Goal: Task Accomplishment & Management: Contribute content

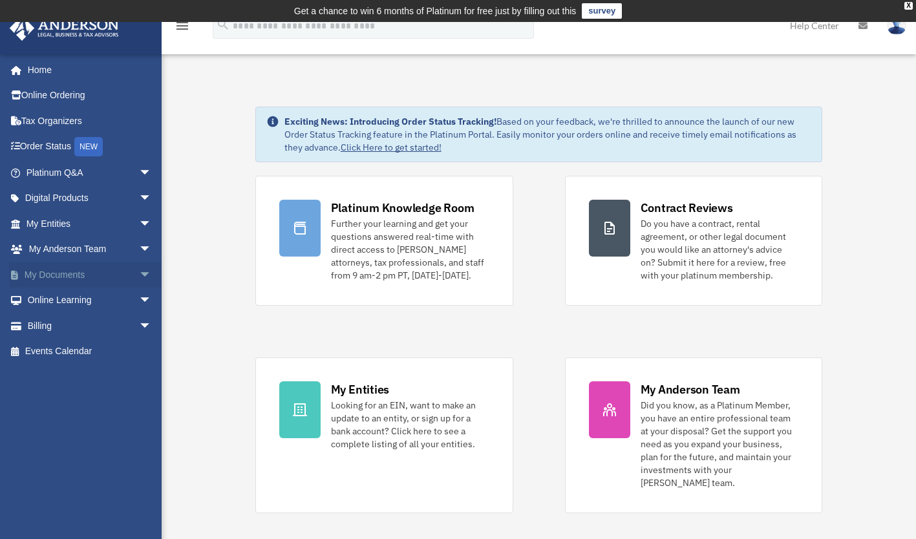
click at [139, 271] on span "arrow_drop_down" at bounding box center [152, 275] width 26 height 26
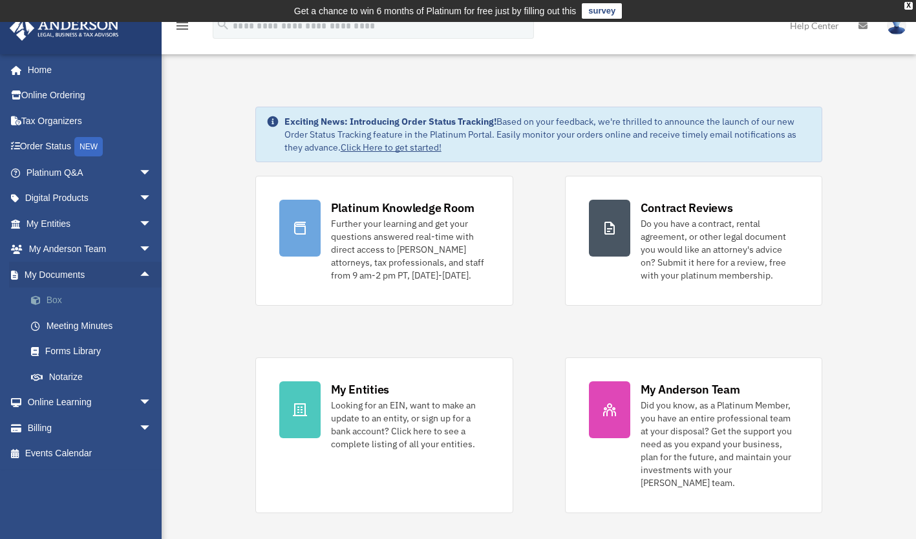
click at [54, 303] on link "Box" at bounding box center [94, 301] width 153 height 26
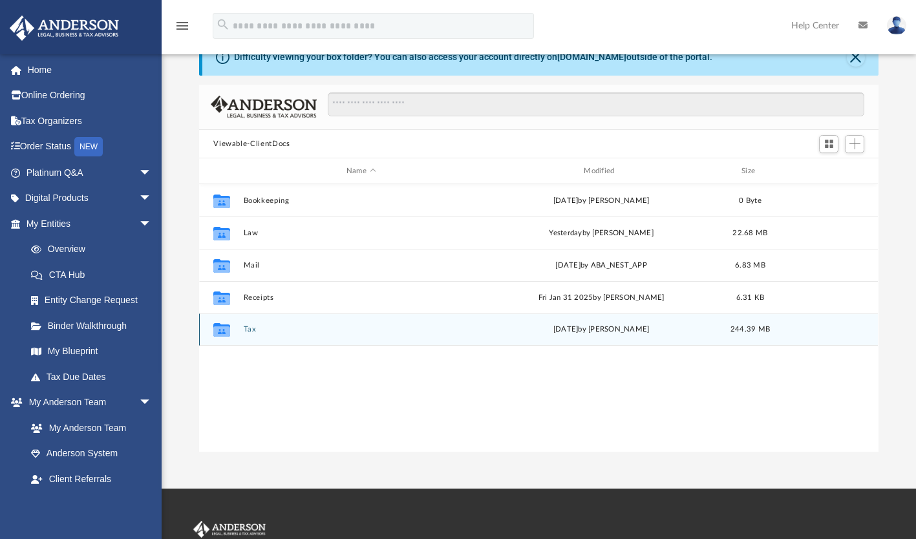
scroll to position [59, 0]
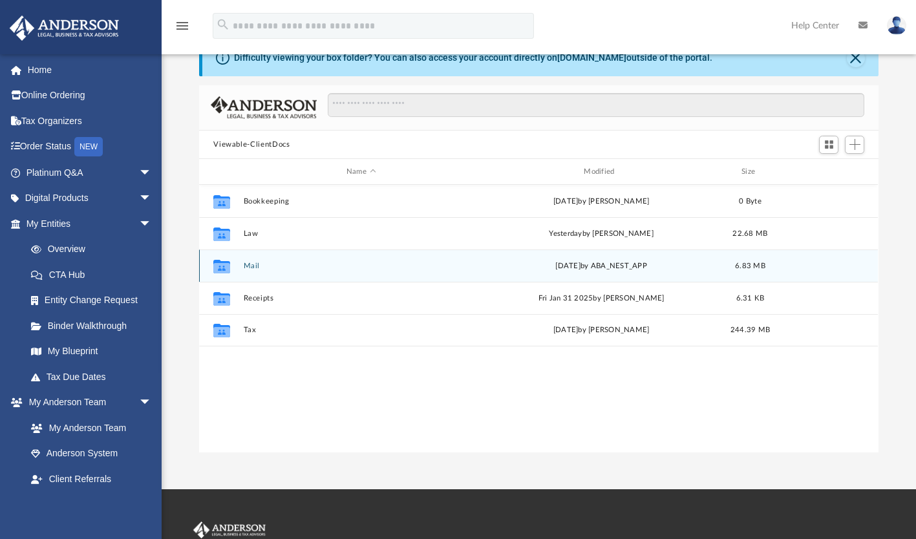
click at [247, 273] on div "Collaborated Folder Mail [DATE] by ABA_NEST_APP 6.83 MB" at bounding box center [538, 265] width 679 height 32
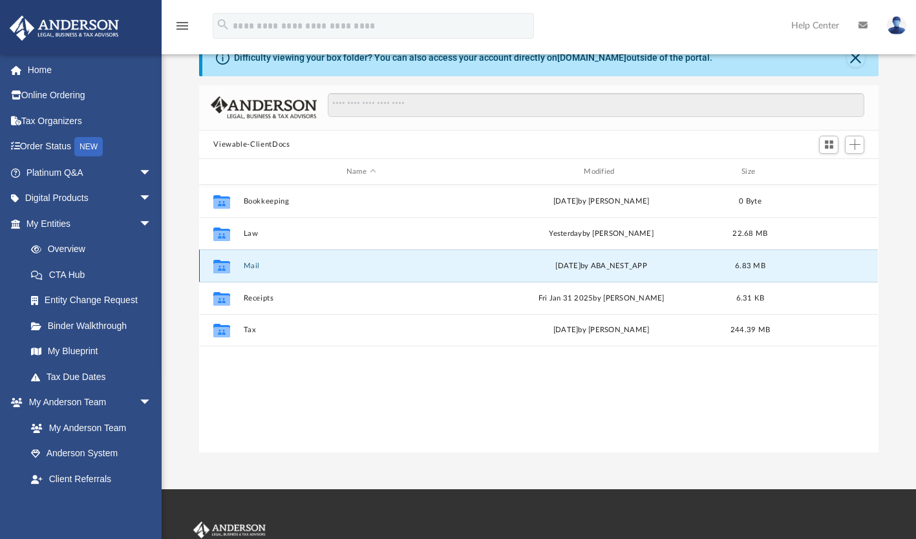
click at [250, 262] on button "Mail" at bounding box center [361, 266] width 235 height 8
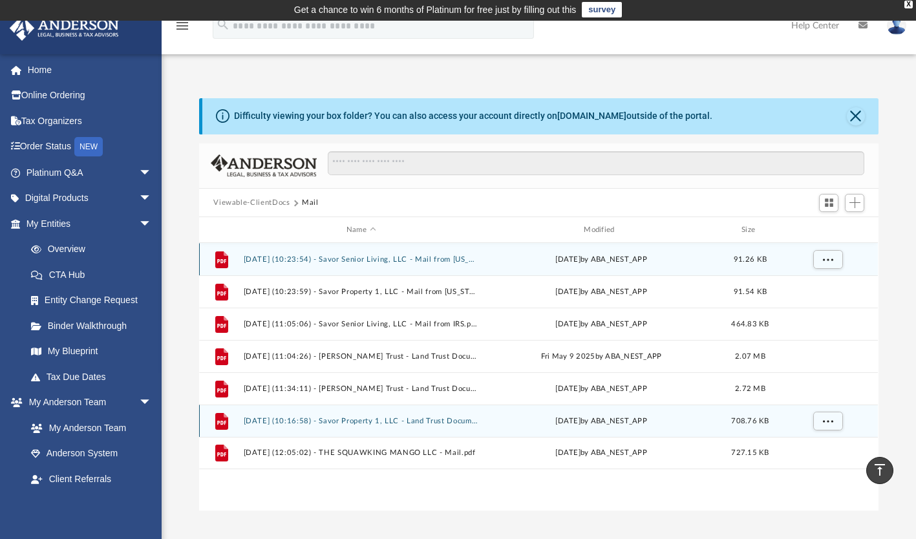
scroll to position [0, 0]
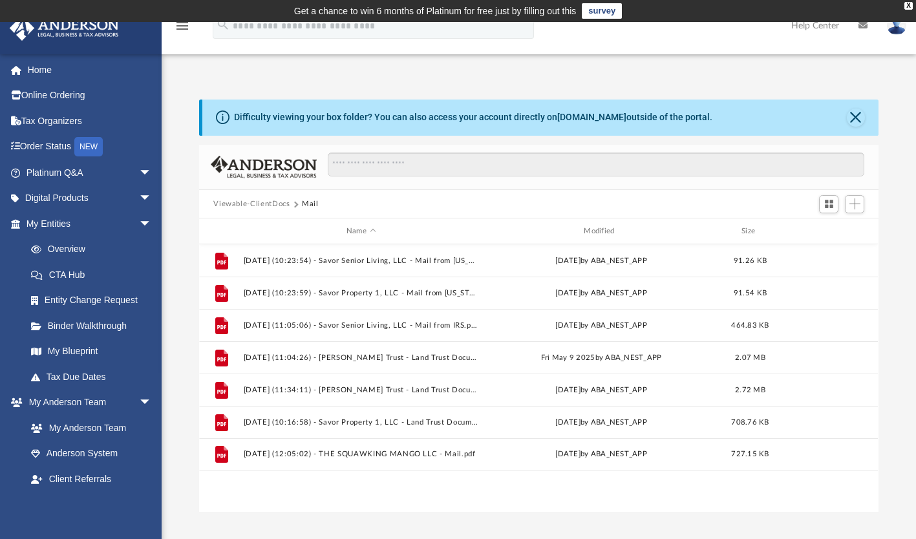
click at [261, 203] on button "Viewable-ClientDocs" at bounding box center [251, 204] width 76 height 12
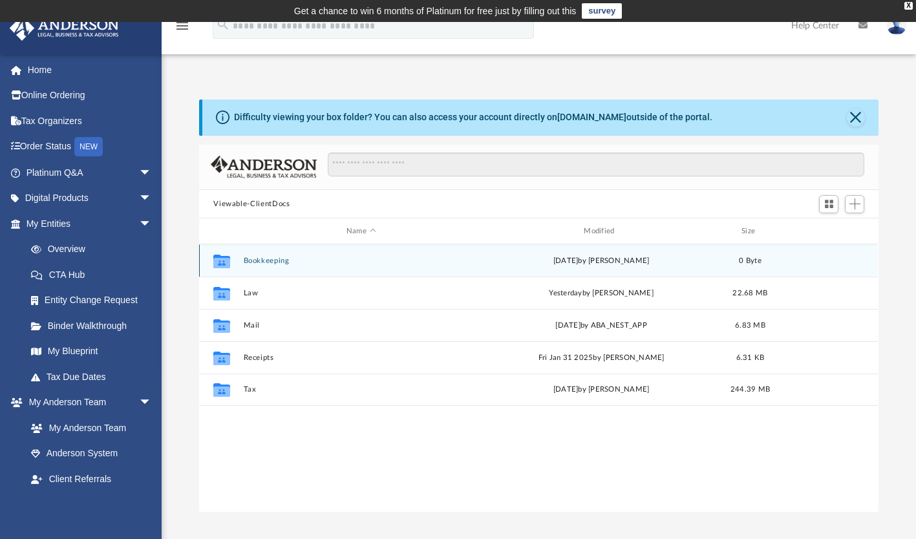
click at [262, 257] on button "Bookkeeping" at bounding box center [361, 261] width 235 height 8
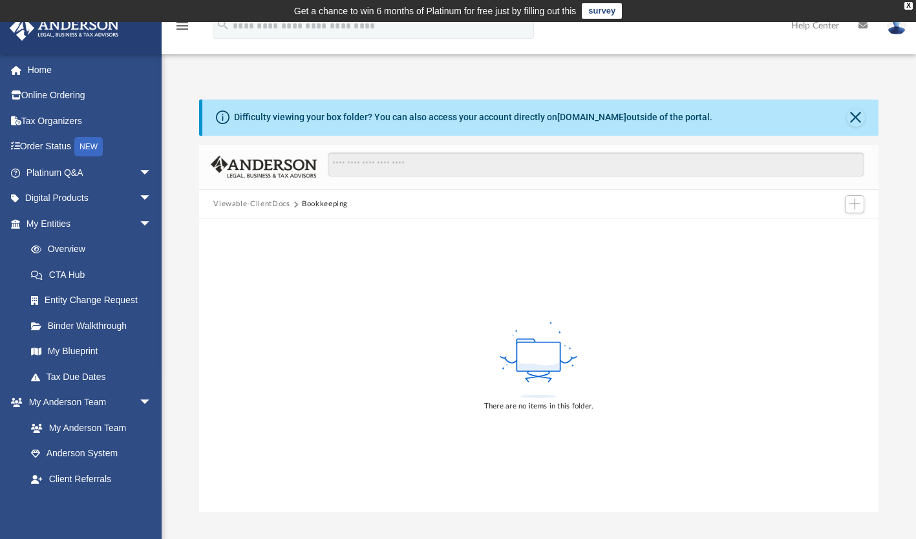
click at [232, 207] on button "Viewable-ClientDocs" at bounding box center [251, 204] width 76 height 12
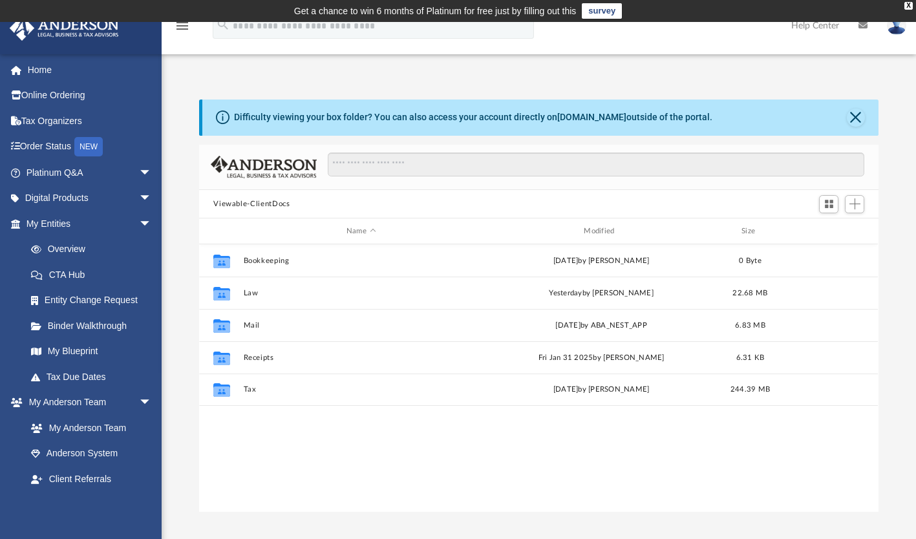
scroll to position [284, 669]
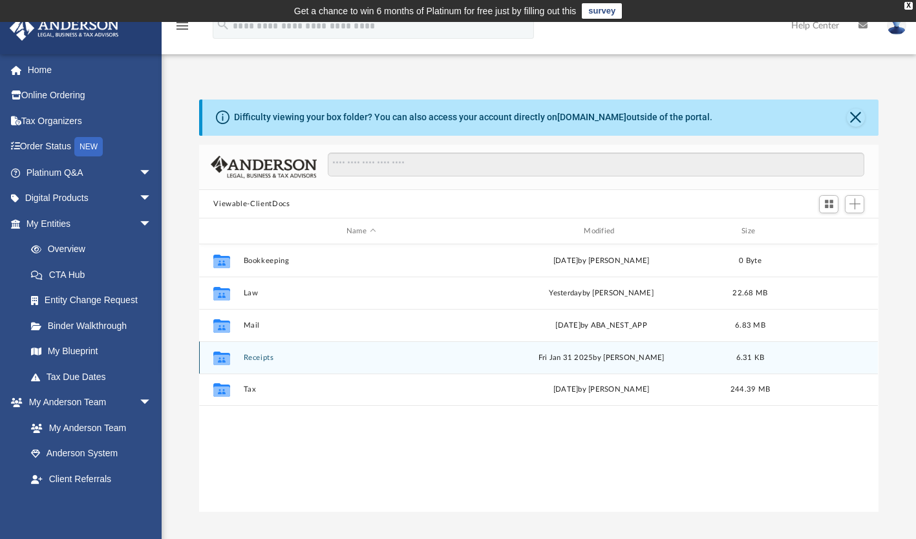
click at [252, 350] on div "Collaborated Folder Receipts Fri Jan 31 2025 by Cora Melot 6.31 KB" at bounding box center [538, 357] width 679 height 32
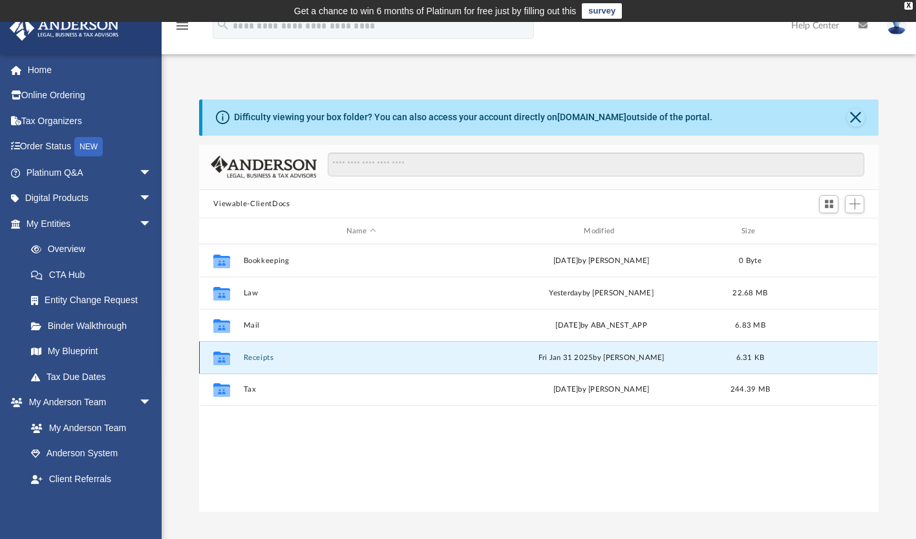
click at [252, 358] on button "Receipts" at bounding box center [361, 357] width 235 height 8
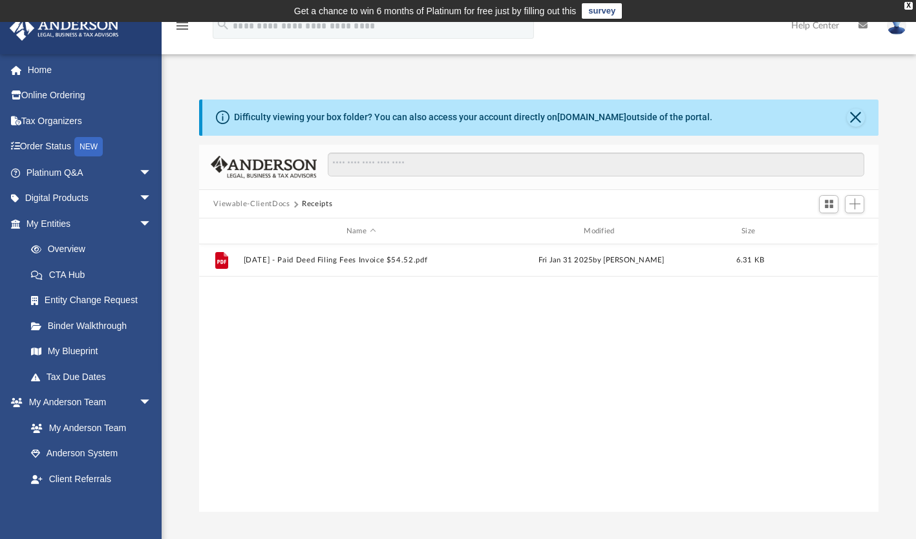
click at [228, 204] on button "Viewable-ClientDocs" at bounding box center [251, 204] width 76 height 12
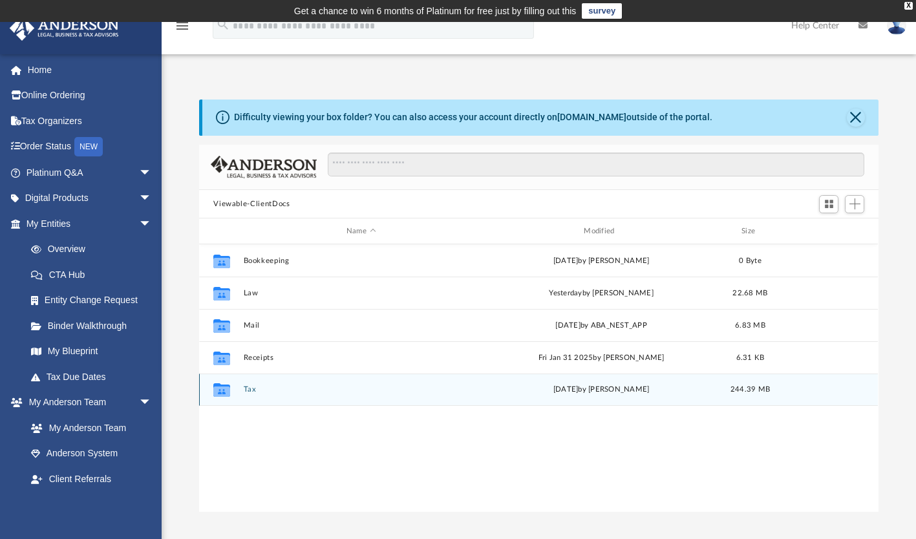
click at [251, 388] on button "Tax" at bounding box center [361, 390] width 235 height 8
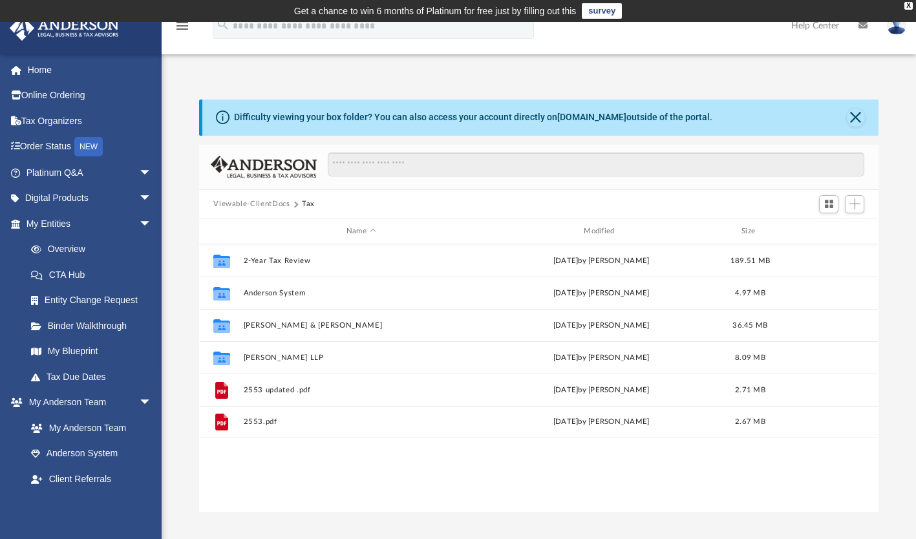
click at [255, 204] on button "Viewable-ClientDocs" at bounding box center [251, 204] width 76 height 12
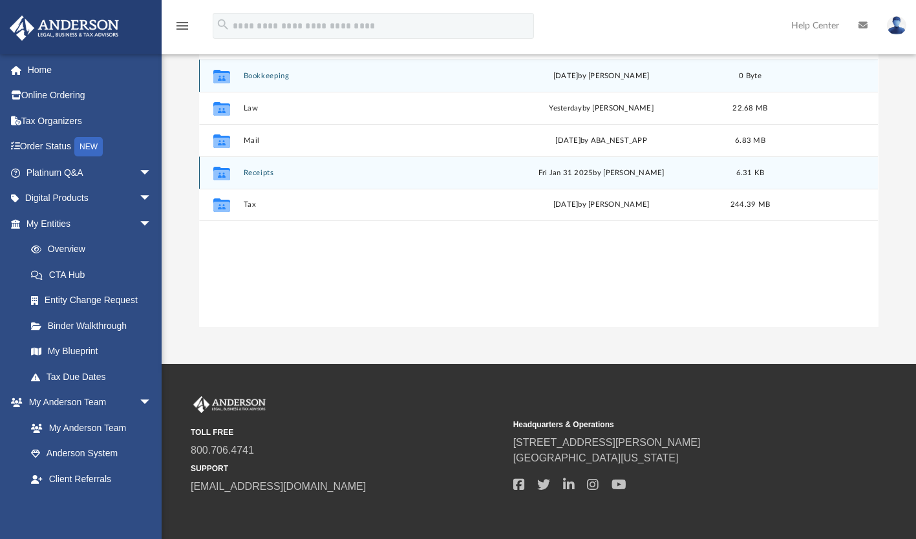
scroll to position [0, 0]
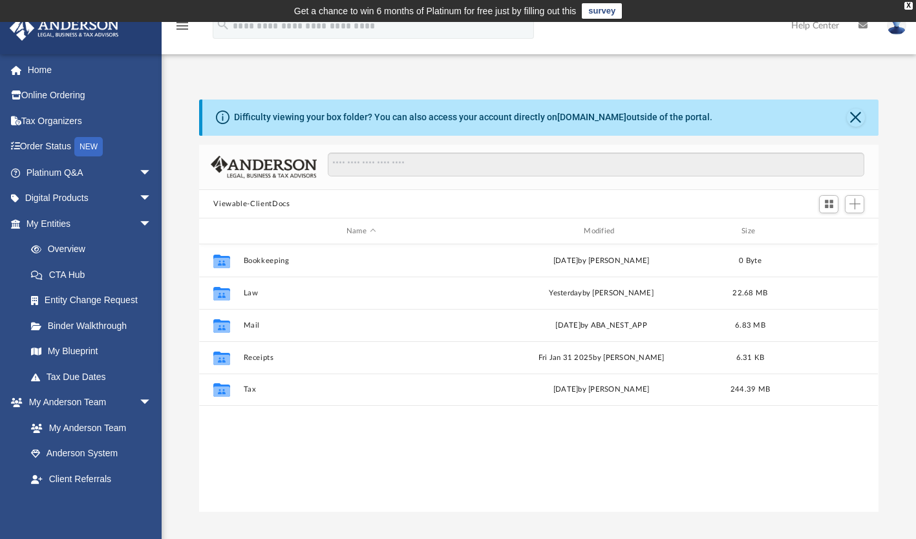
click at [224, 206] on button "Viewable-ClientDocs" at bounding box center [251, 204] width 76 height 12
click at [230, 200] on button "Viewable-ClientDocs" at bounding box center [251, 204] width 76 height 12
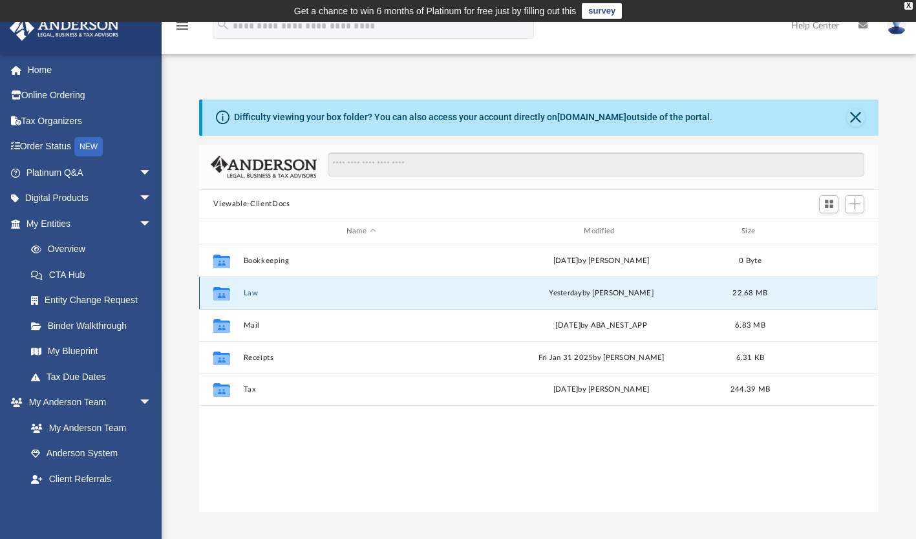
click at [247, 295] on button "Law" at bounding box center [361, 293] width 235 height 8
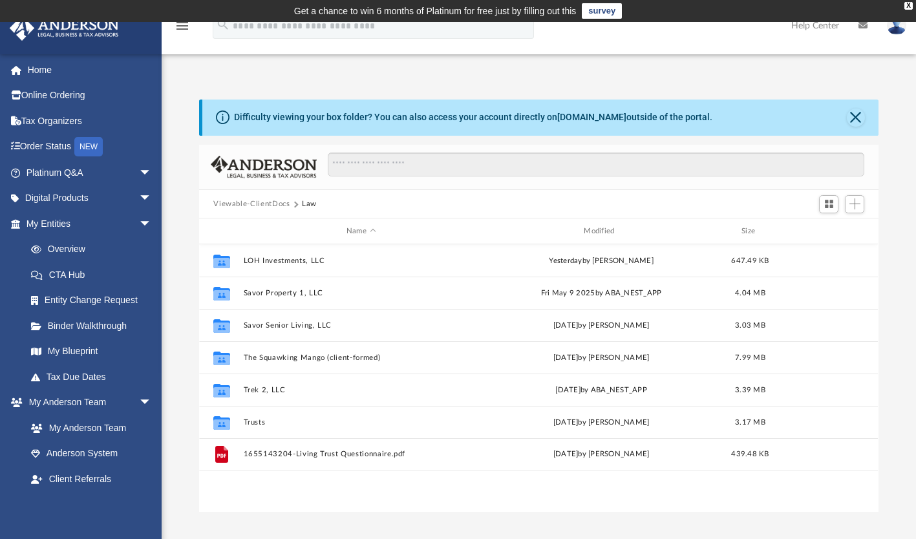
click at [236, 200] on button "Viewable-ClientDocs" at bounding box center [251, 204] width 76 height 12
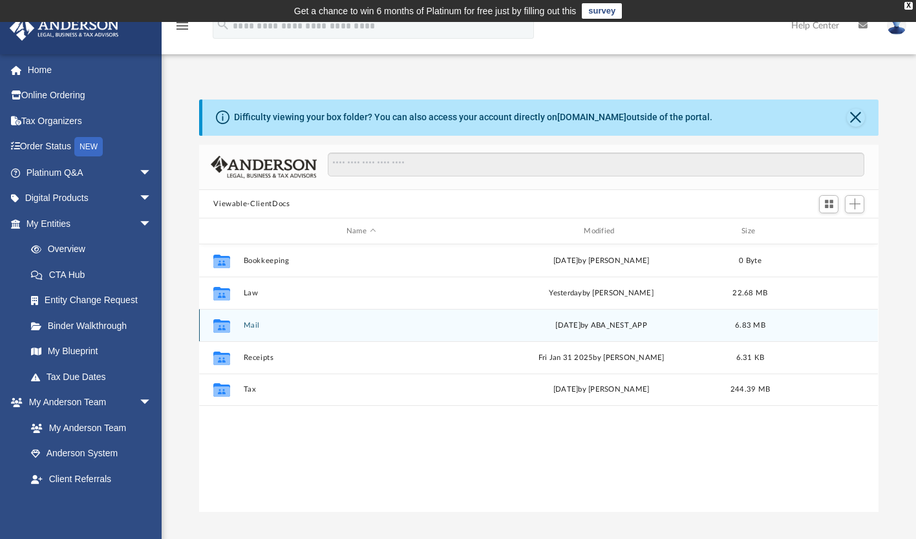
click at [251, 322] on button "Mail" at bounding box center [361, 325] width 235 height 8
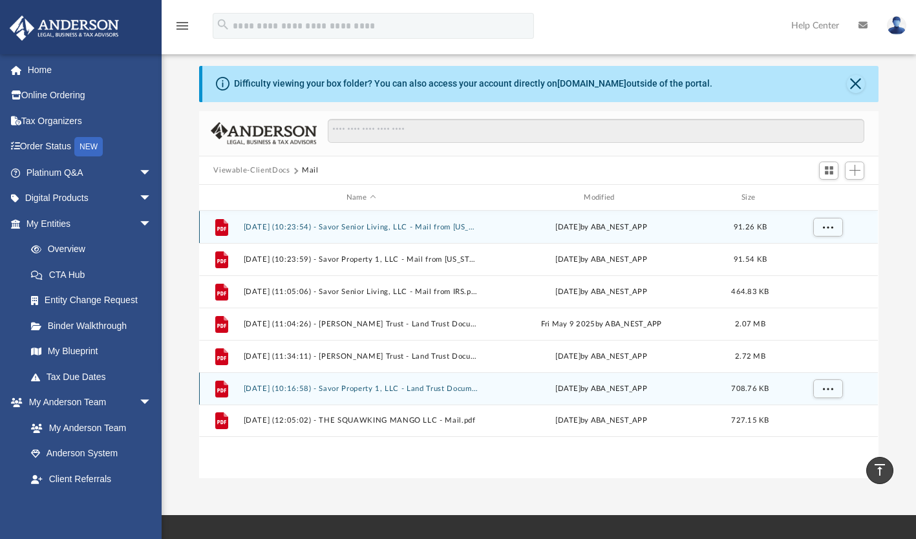
scroll to position [15, 0]
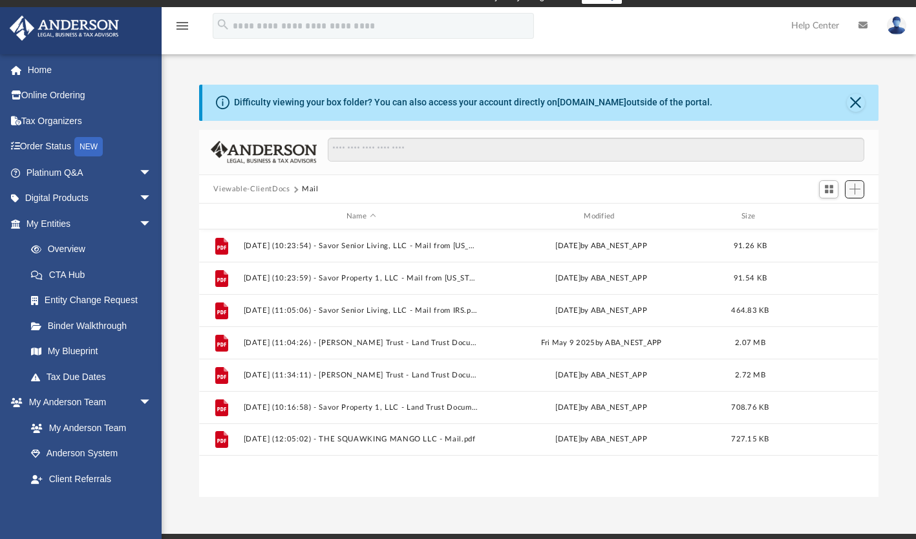
click at [856, 189] on span "Add" at bounding box center [854, 189] width 11 height 11
click at [835, 189] on button "Switch to Grid View" at bounding box center [828, 189] width 19 height 18
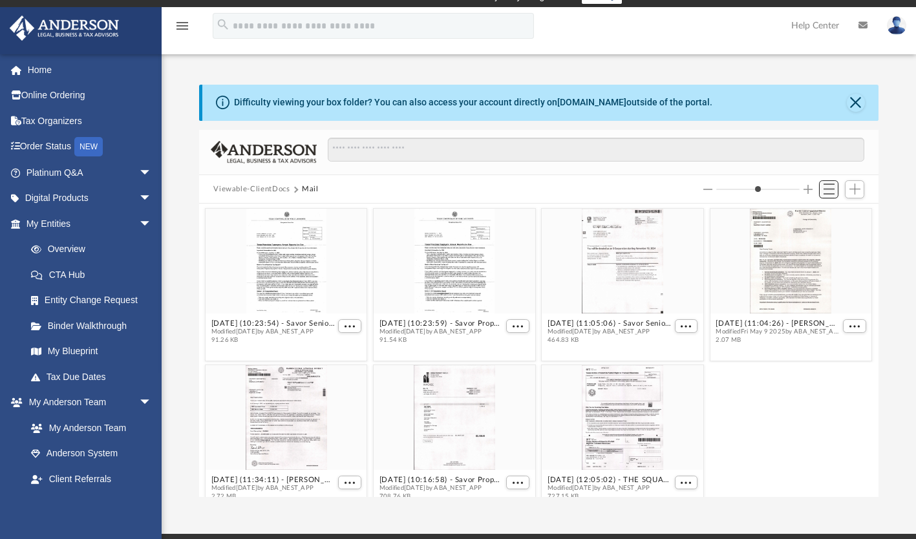
scroll to position [284, 669]
click at [445, 414] on div "grid" at bounding box center [455, 417] width 162 height 105
click at [457, 430] on div "grid" at bounding box center [455, 417] width 162 height 105
drag, startPoint x: 457, startPoint y: 430, endPoint x: 503, endPoint y: 453, distance: 51.4
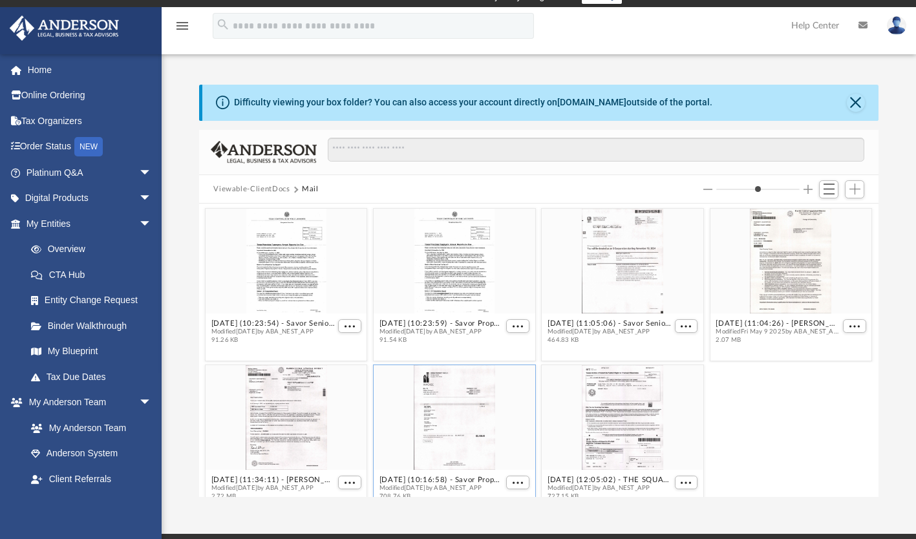
click at [503, 453] on div "grid" at bounding box center [455, 417] width 162 height 105
click at [507, 480] on figcaption "2025.07.25 (10:16:58) - Savor Property 1, LLC - Land Trust Documents from Urban…" at bounding box center [455, 488] width 162 height 34
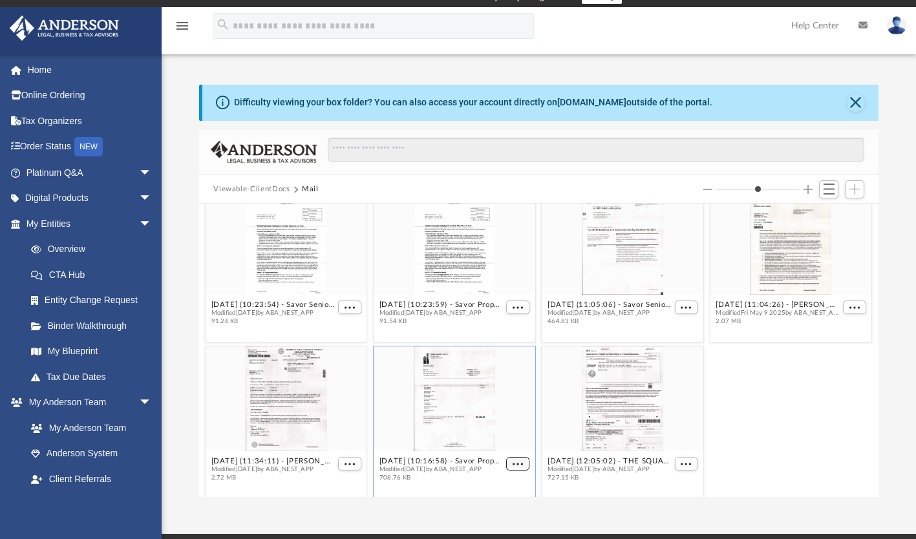
click at [518, 461] on span "More options" at bounding box center [517, 464] width 10 height 6
click at [503, 416] on li "Preview" at bounding box center [497, 418] width 37 height 14
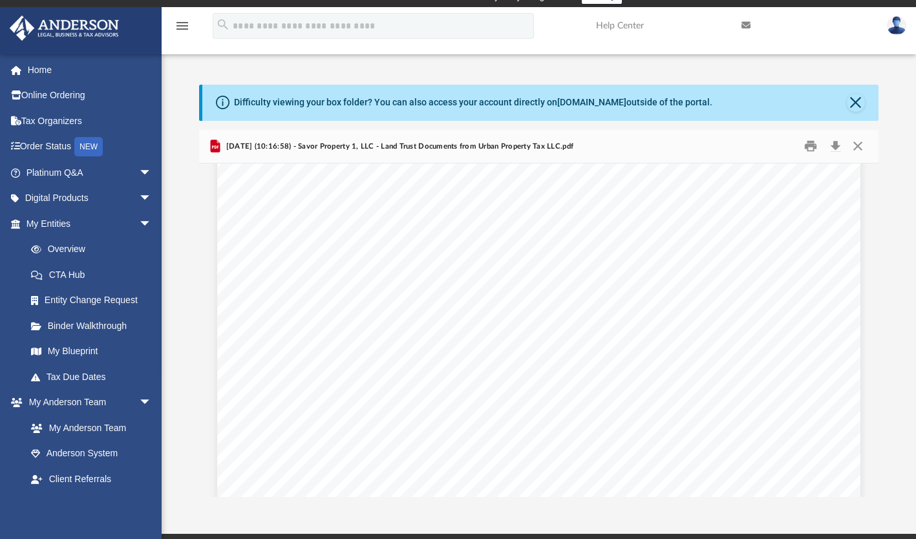
scroll to position [0, 0]
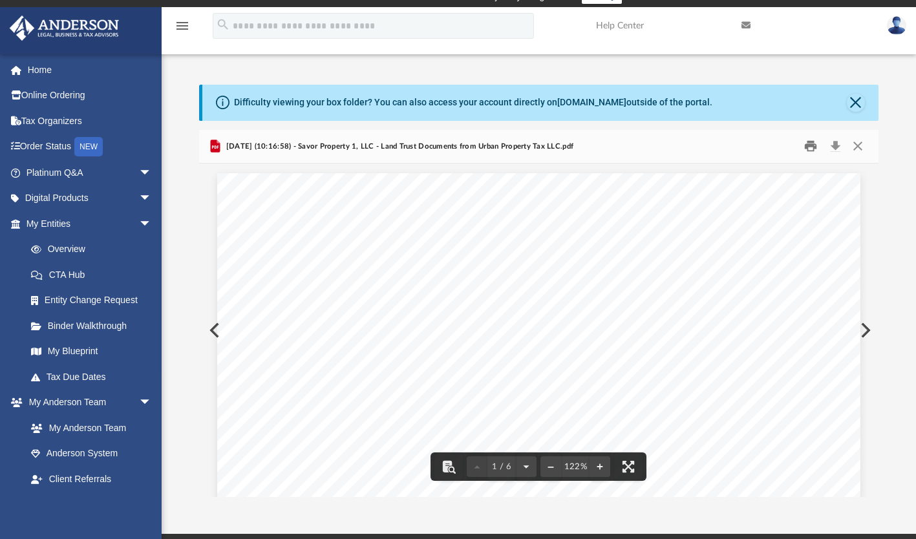
click at [815, 143] on button "Print" at bounding box center [810, 146] width 26 height 20
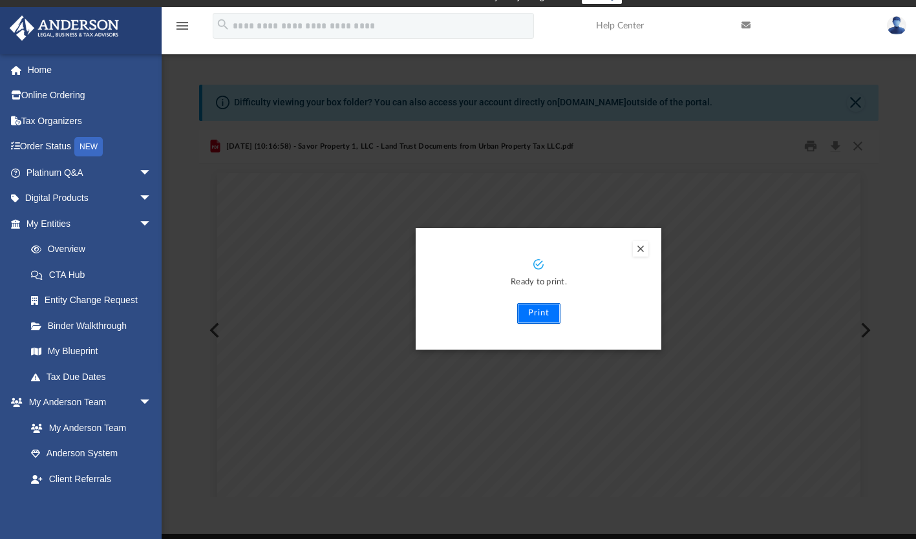
click at [534, 313] on button "Print" at bounding box center [538, 313] width 43 height 21
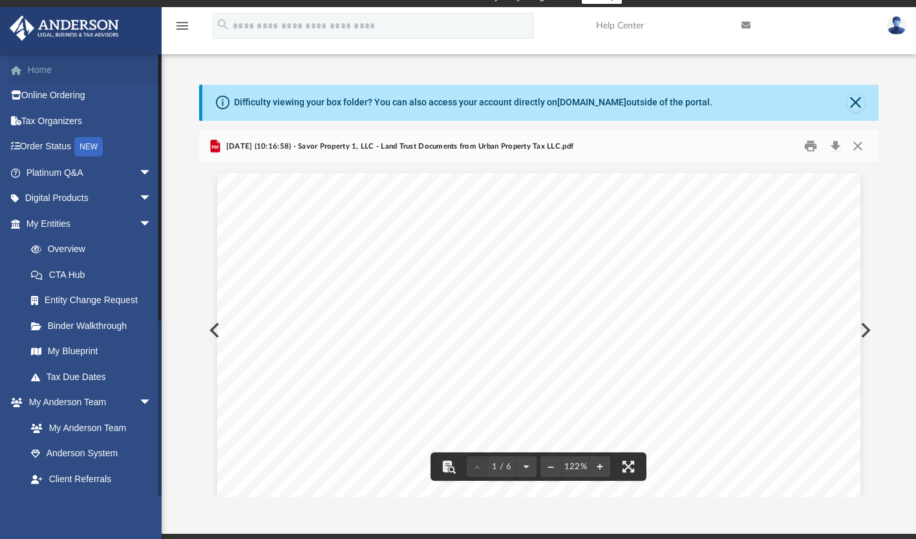
click at [44, 65] on link "Home" at bounding box center [90, 70] width 162 height 26
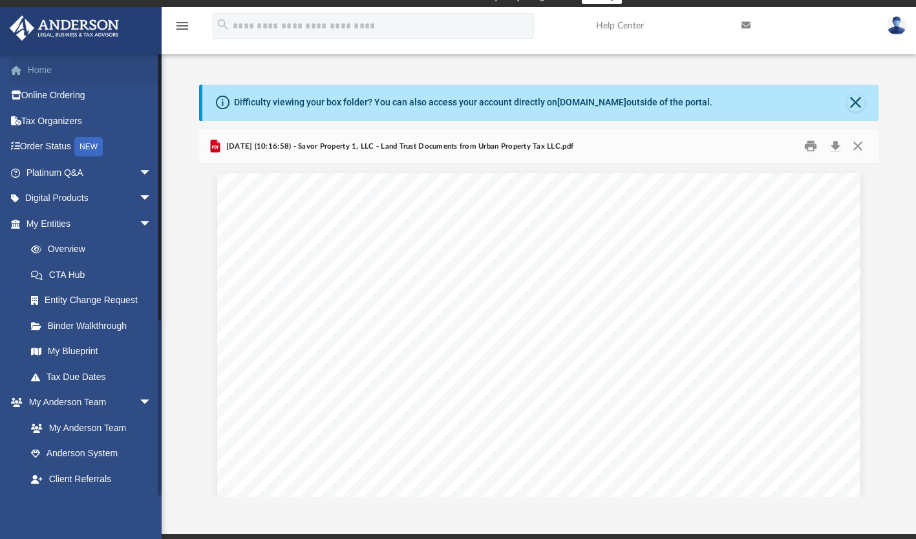
click at [35, 70] on link "Home" at bounding box center [90, 70] width 162 height 26
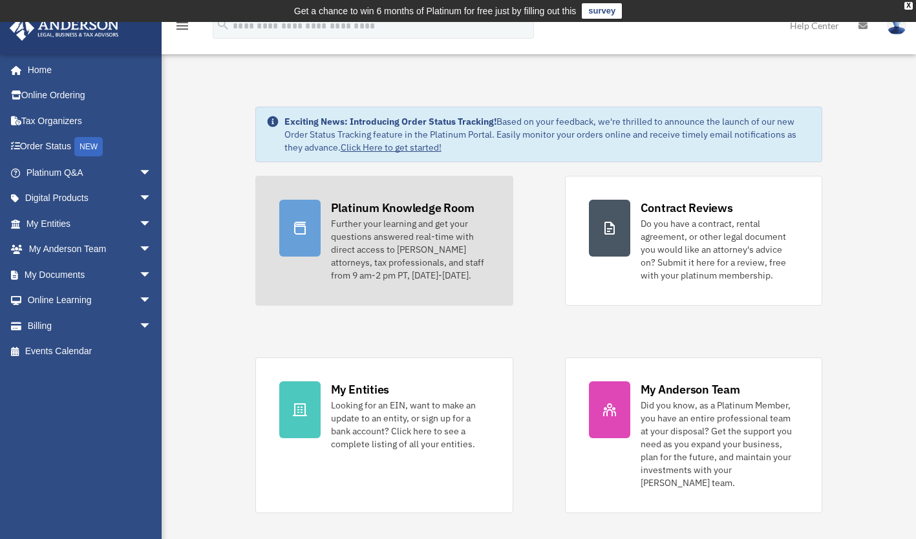
scroll to position [8, 0]
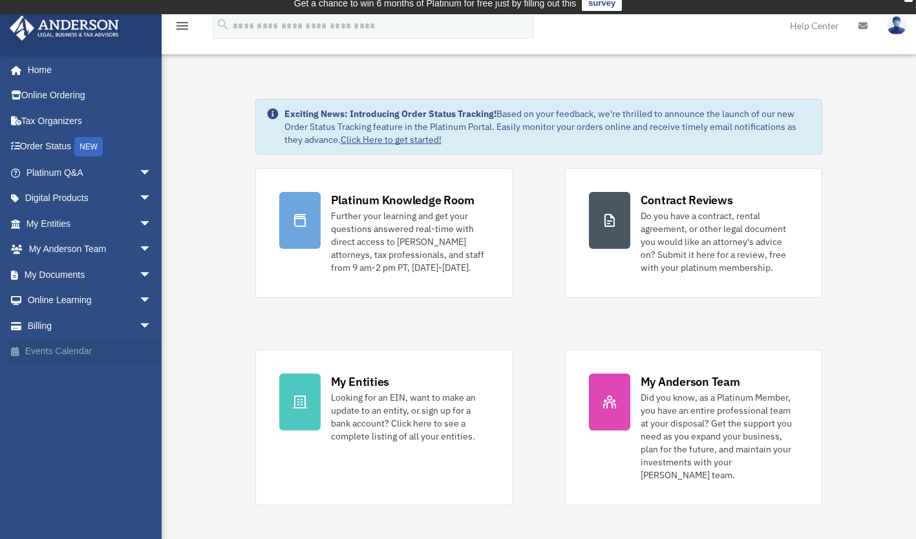
click at [58, 349] on link "Events Calendar" at bounding box center [90, 352] width 162 height 26
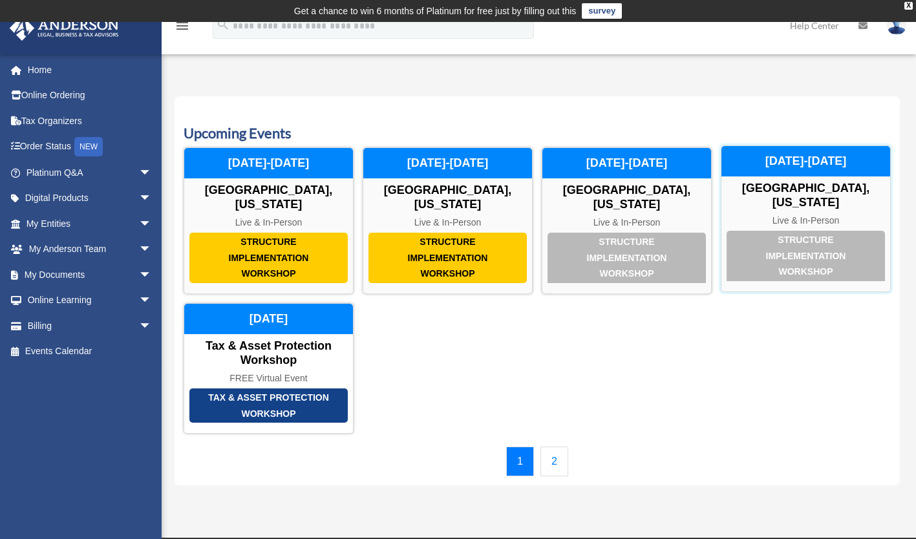
click at [804, 231] on div "Structure Implementation Workshop" at bounding box center [805, 256] width 158 height 50
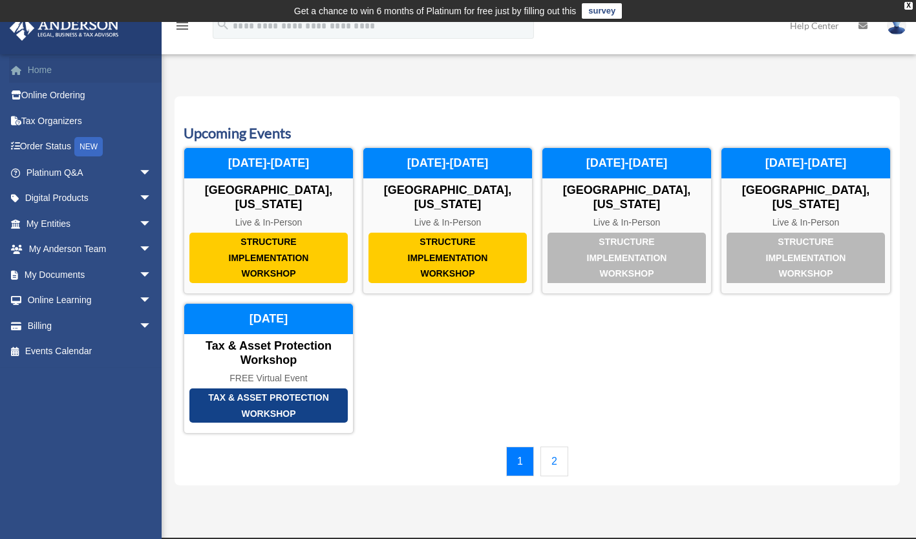
click at [44, 69] on link "Home" at bounding box center [90, 70] width 162 height 26
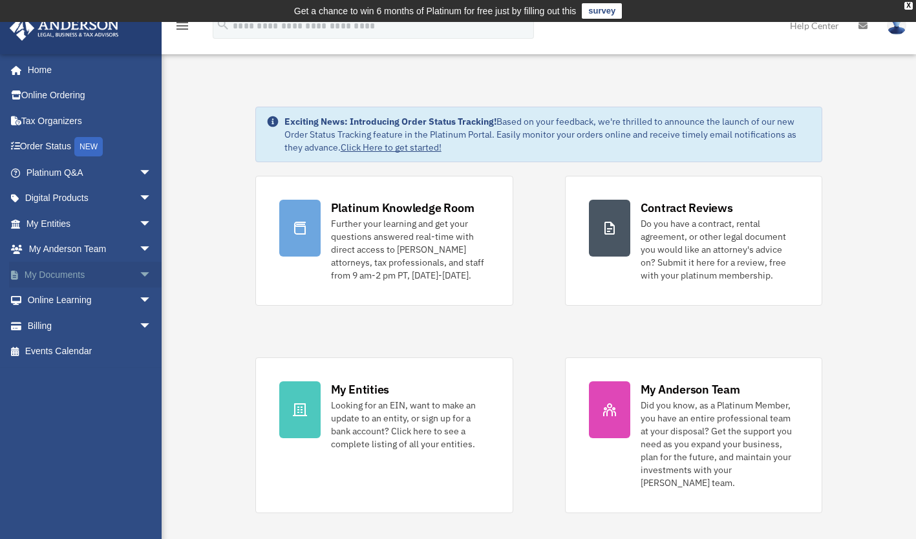
click at [139, 271] on span "arrow_drop_down" at bounding box center [152, 275] width 26 height 26
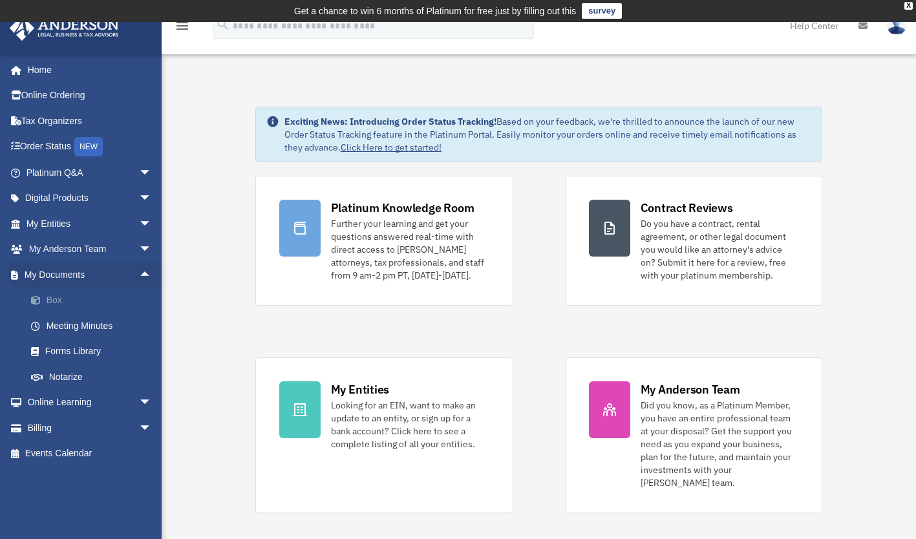
click at [56, 301] on link "Box" at bounding box center [94, 301] width 153 height 26
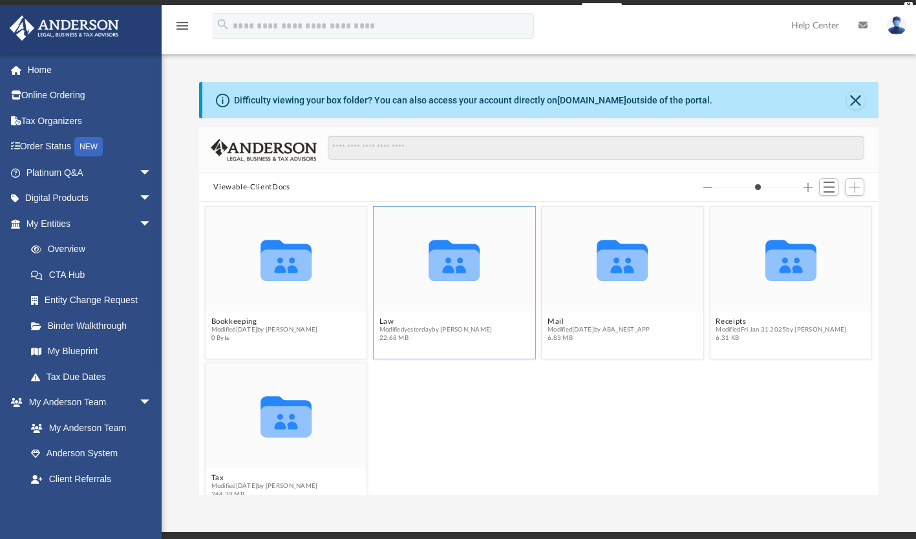
scroll to position [284, 669]
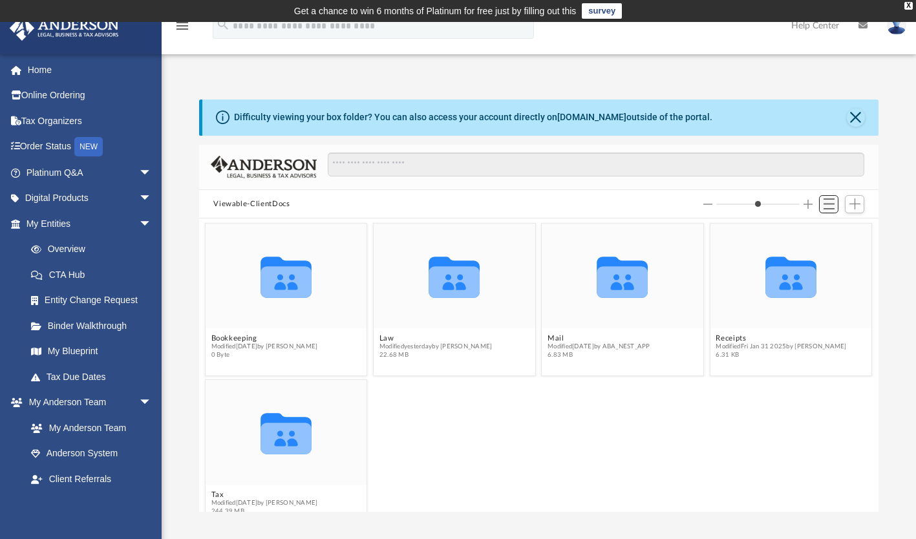
click at [832, 206] on span "Switch to List View" at bounding box center [828, 203] width 11 height 11
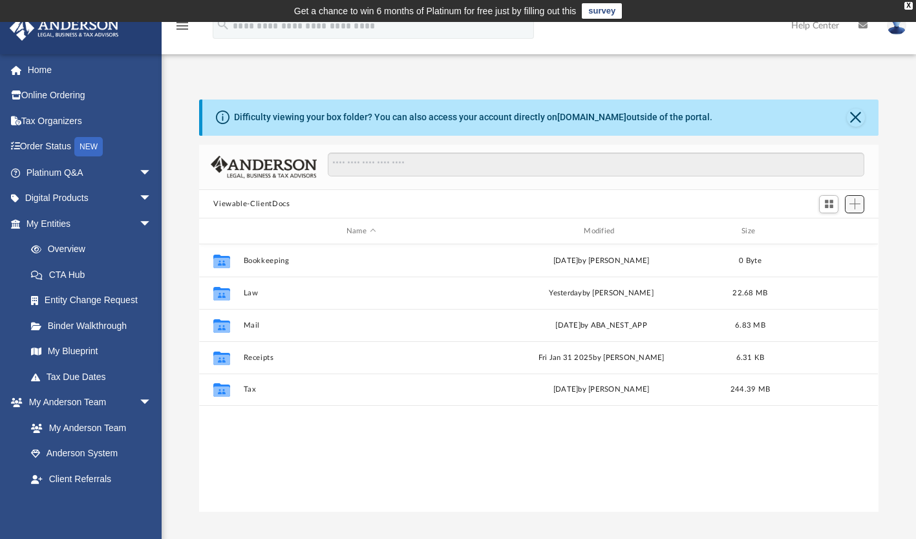
click at [859, 207] on span "Add" at bounding box center [854, 203] width 11 height 11
click at [828, 230] on li "Upload" at bounding box center [836, 230] width 41 height 14
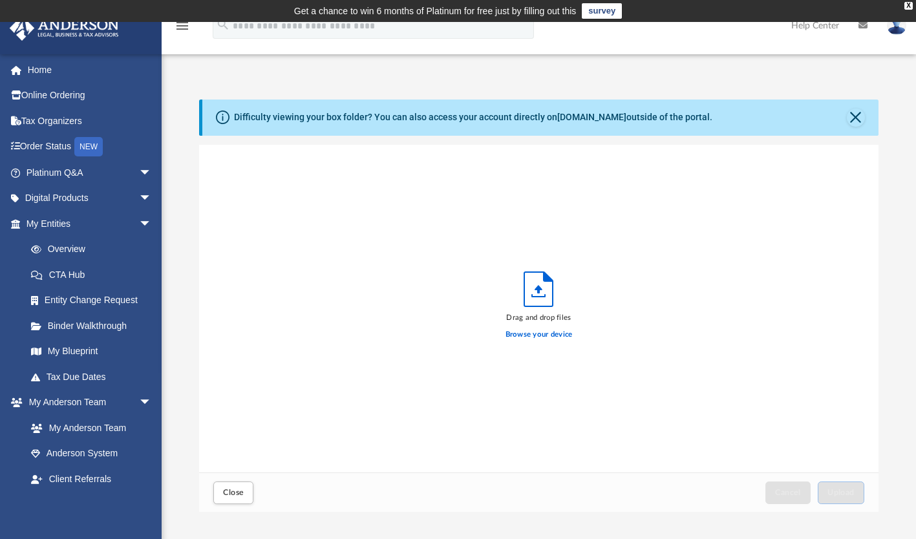
scroll to position [318, 669]
click at [546, 337] on label "Browse your device" at bounding box center [538, 335] width 67 height 12
click at [0, 0] on input "Browse your device" at bounding box center [0, 0] width 0 height 0
click at [556, 334] on label "Browse your device" at bounding box center [538, 335] width 67 height 12
click at [0, 0] on input "Browse your device" at bounding box center [0, 0] width 0 height 0
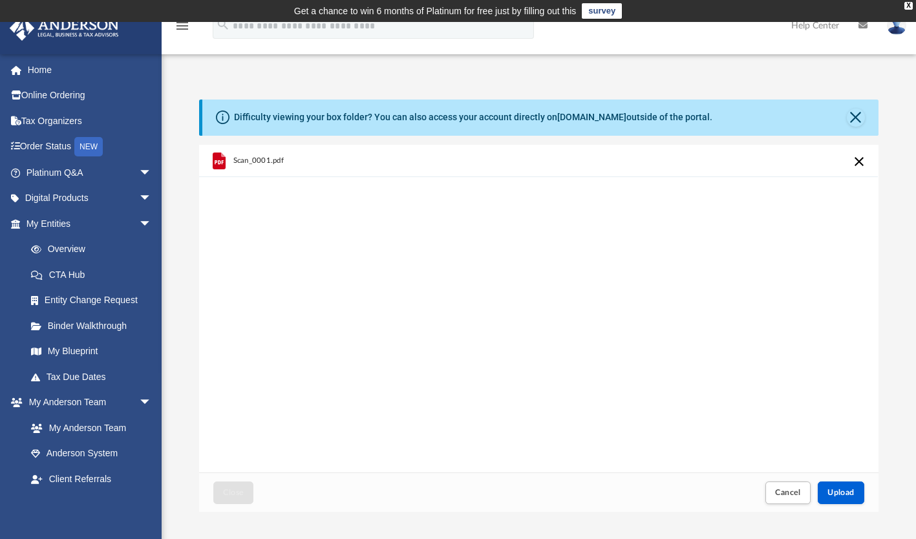
click at [253, 158] on span "Scan_0001.pdf" at bounding box center [258, 160] width 50 height 8
drag, startPoint x: 253, startPoint y: 158, endPoint x: 279, endPoint y: 161, distance: 26.0
click at [279, 161] on span "Scan_0001.pdf" at bounding box center [258, 160] width 50 height 8
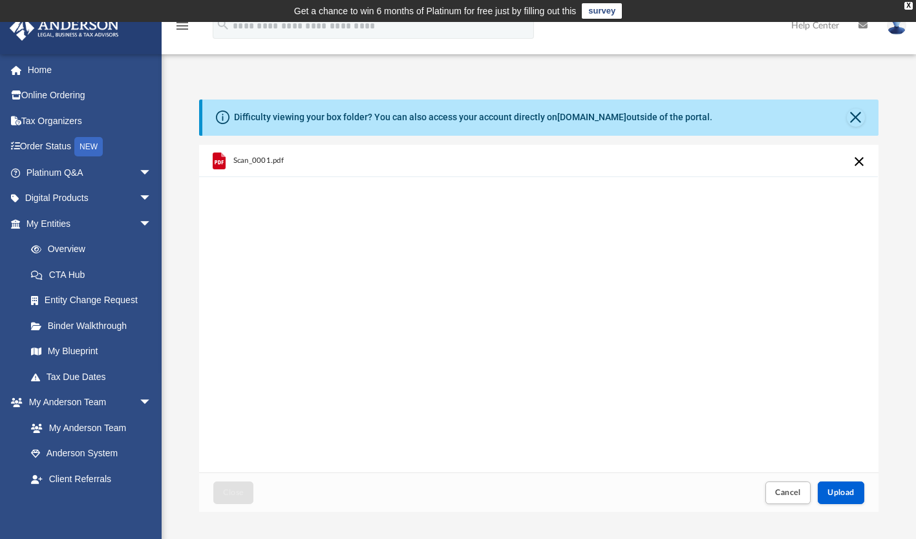
drag, startPoint x: 279, startPoint y: 161, endPoint x: 220, endPoint y: 160, distance: 59.5
click at [220, 160] on icon "grid" at bounding box center [219, 162] width 9 height 4
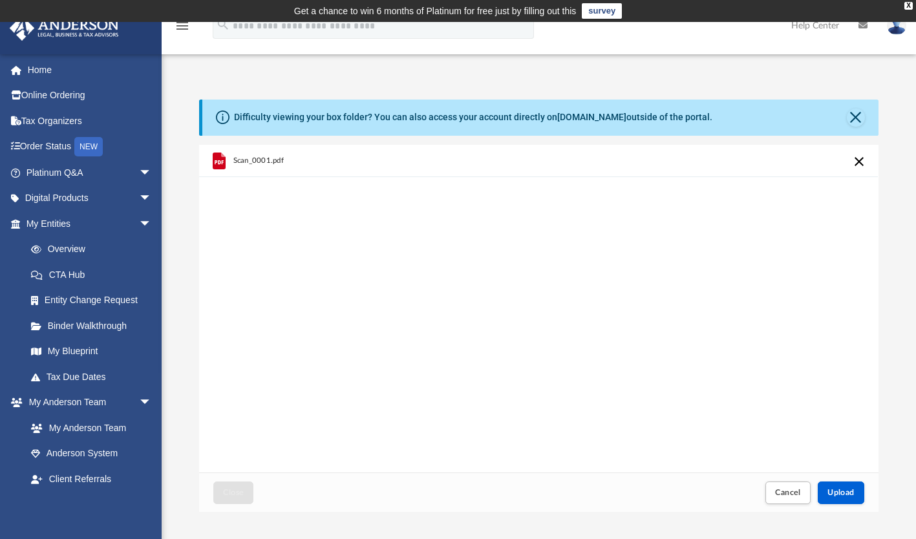
click at [349, 264] on div "Scan_0001.pdf" at bounding box center [538, 309] width 679 height 328
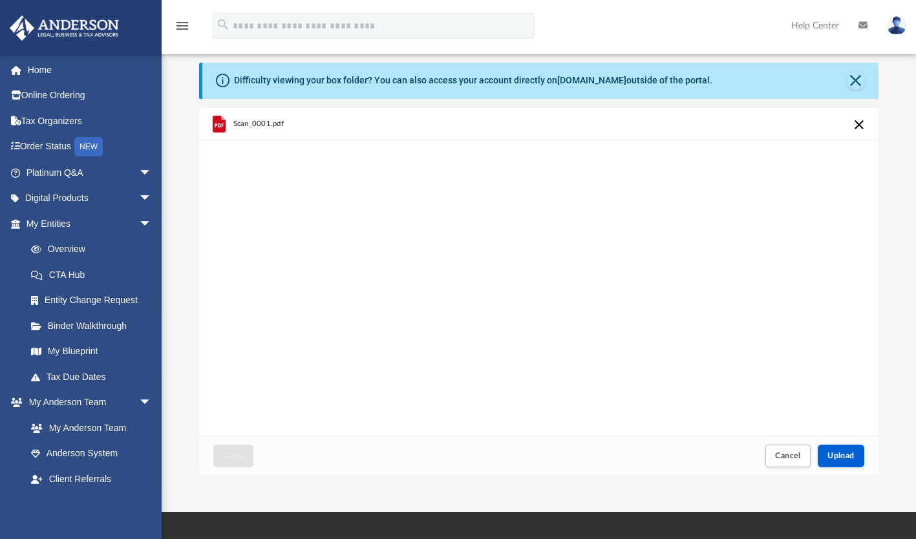
scroll to position [47, 0]
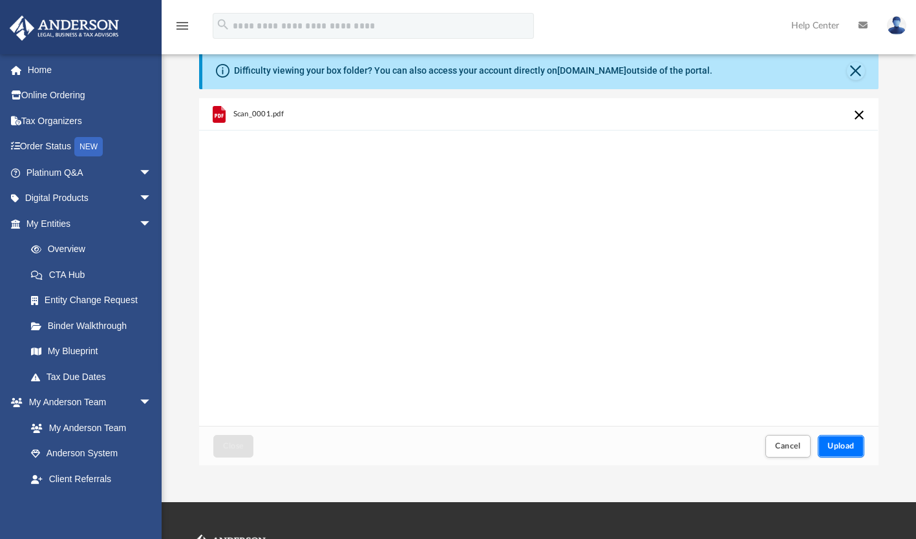
click at [843, 445] on span "Upload" at bounding box center [840, 446] width 27 height 8
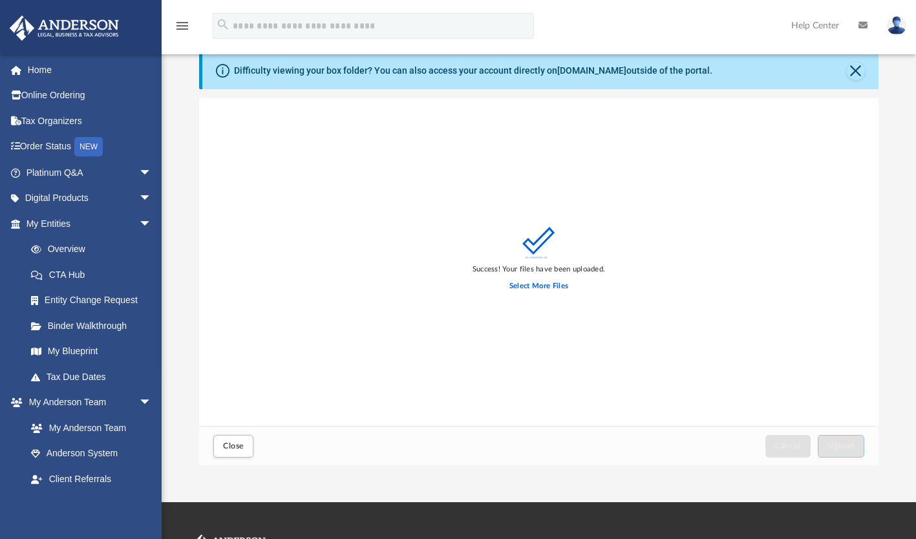
scroll to position [0, 0]
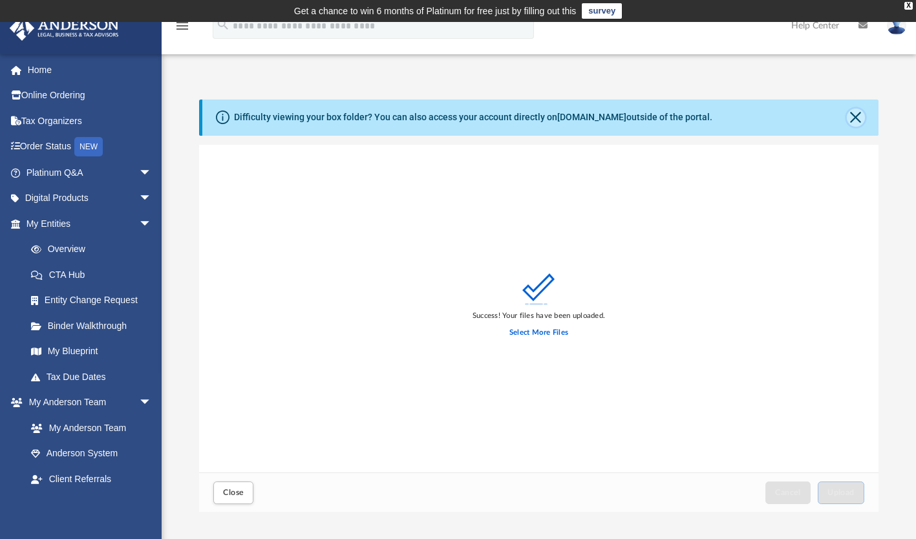
click at [859, 116] on button "Close" at bounding box center [856, 118] width 18 height 18
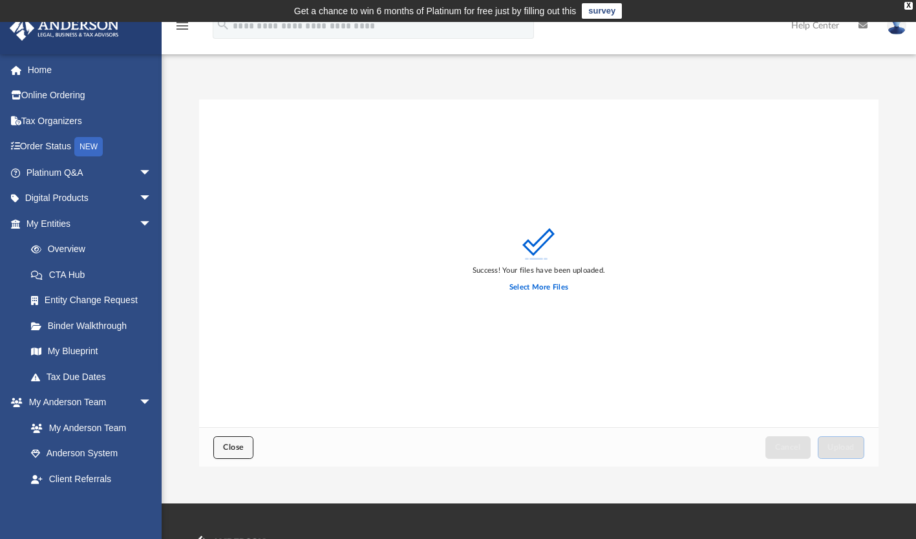
click at [233, 443] on span "Close" at bounding box center [233, 447] width 21 height 8
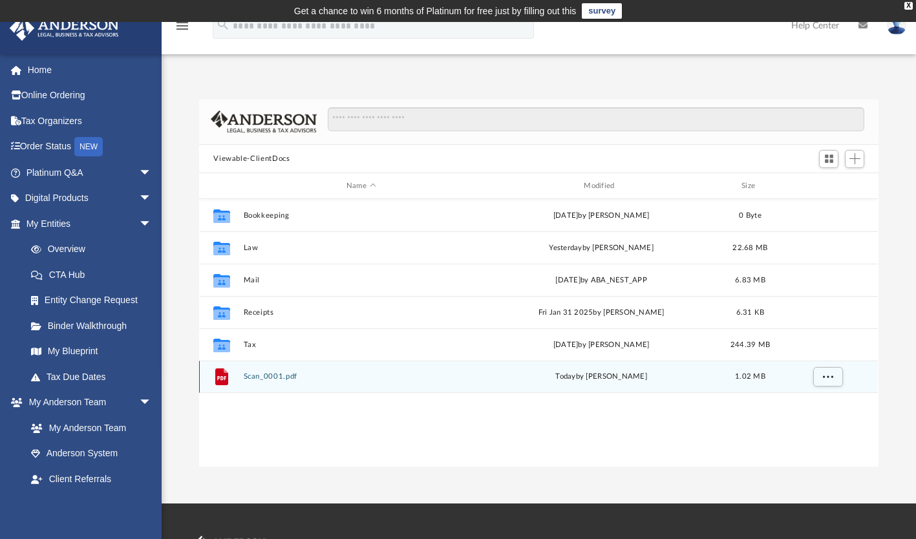
click at [278, 378] on button "Scan_0001.pdf" at bounding box center [361, 377] width 235 height 8
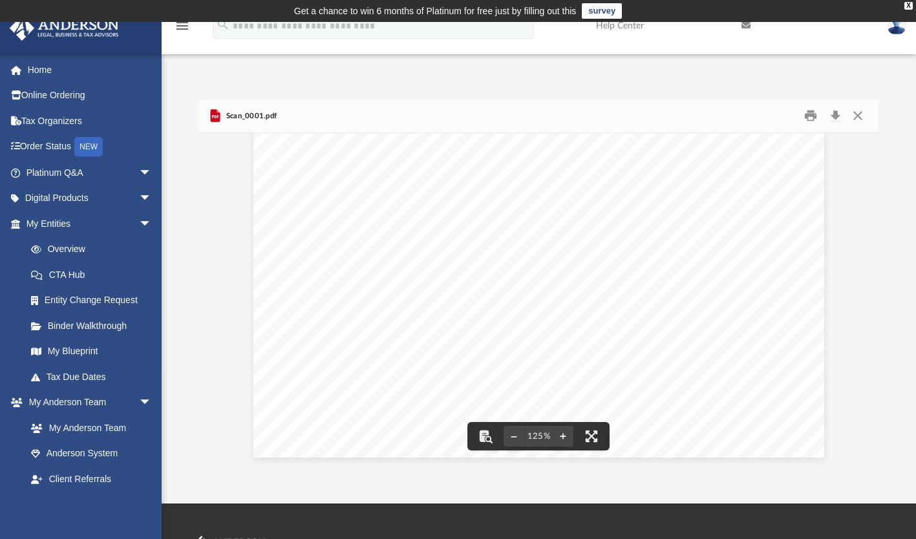
scroll to position [16, 0]
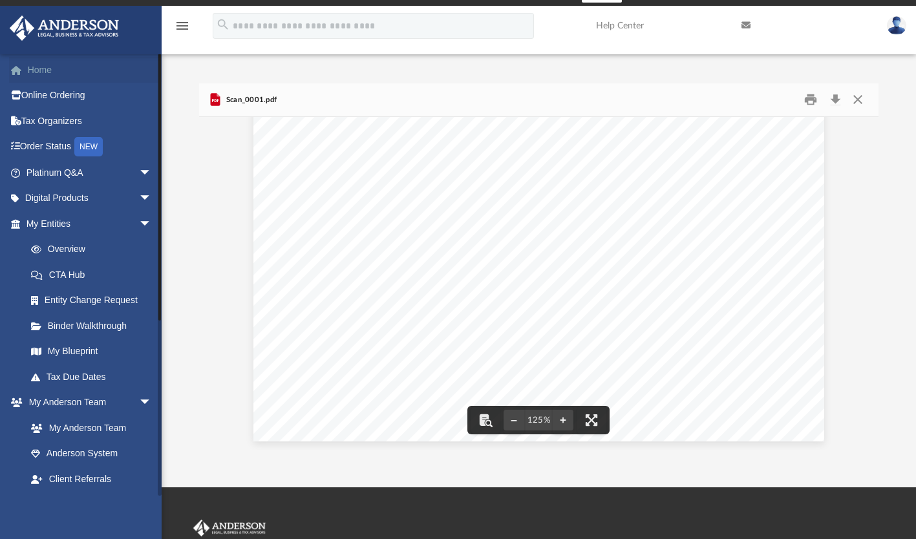
click at [39, 81] on link "Home" at bounding box center [90, 70] width 162 height 26
click at [41, 68] on link "Home" at bounding box center [90, 70] width 162 height 26
